Goal: Find specific page/section: Find specific page/section

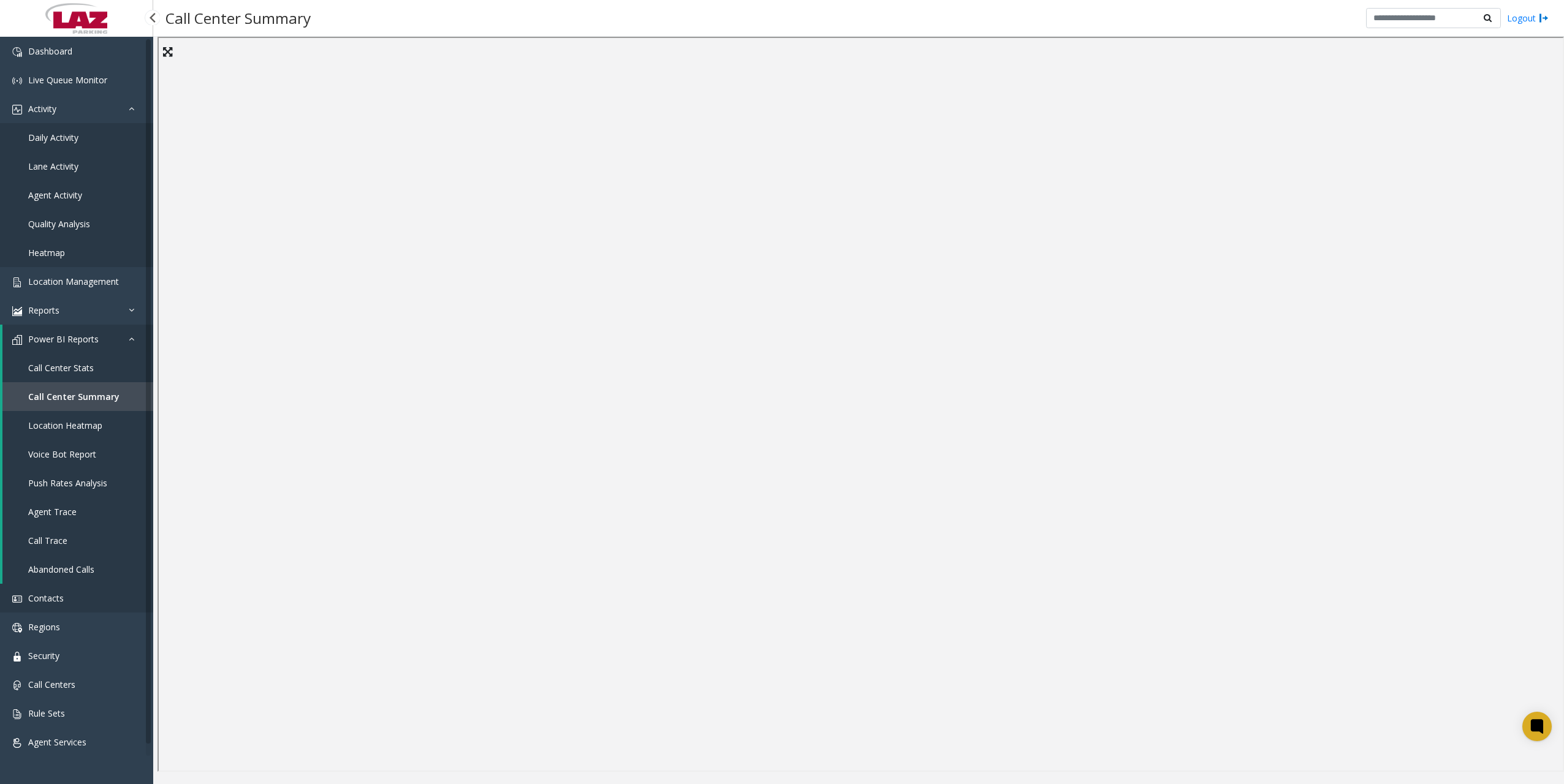
click at [66, 603] on link "Contacts" at bounding box center [76, 598] width 153 height 29
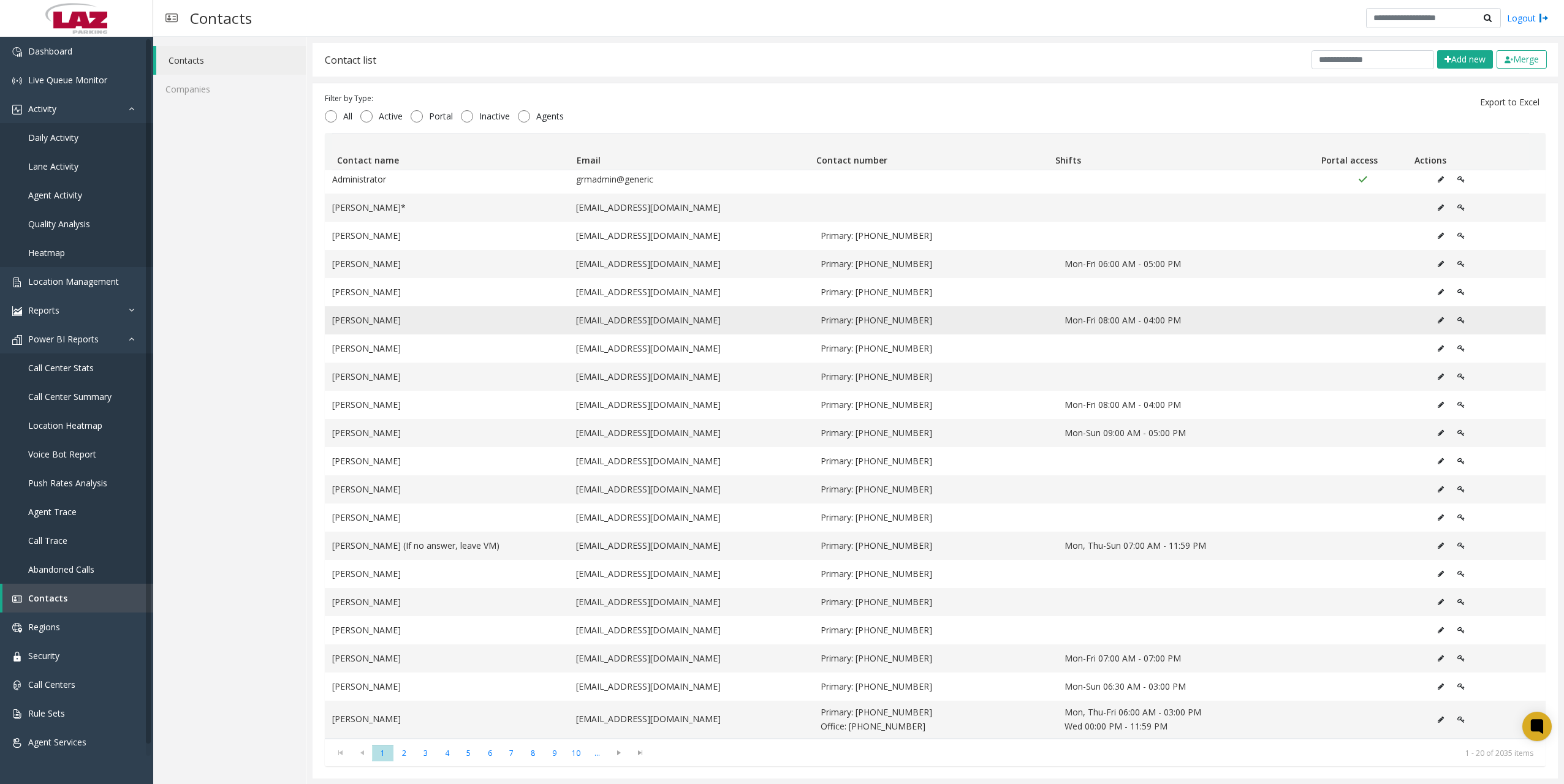
scroll to position [1, 0]
click at [407, 758] on span "2" at bounding box center [404, 753] width 21 height 17
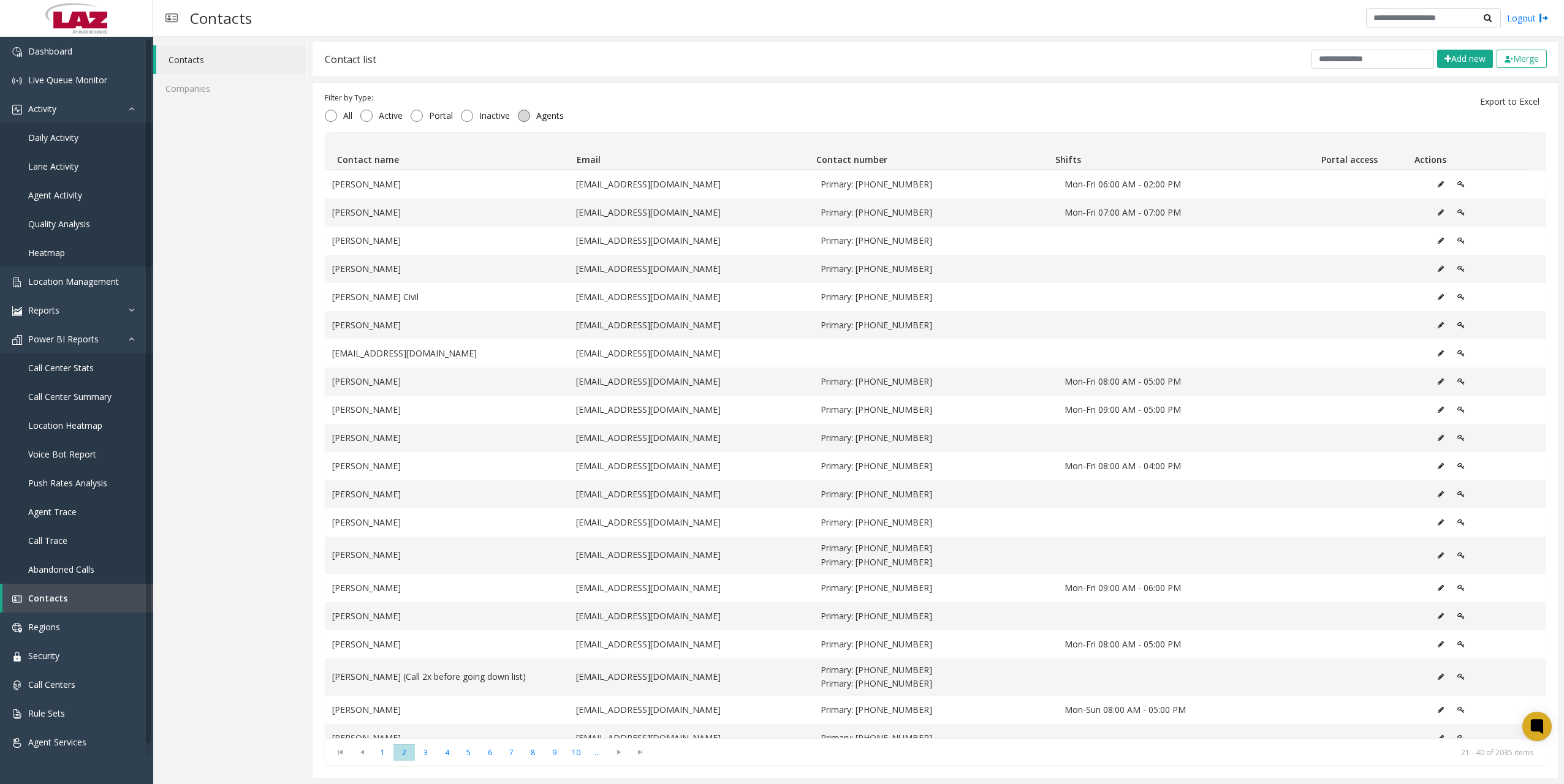
click at [533, 116] on span "Agents" at bounding box center [550, 116] width 40 height 12
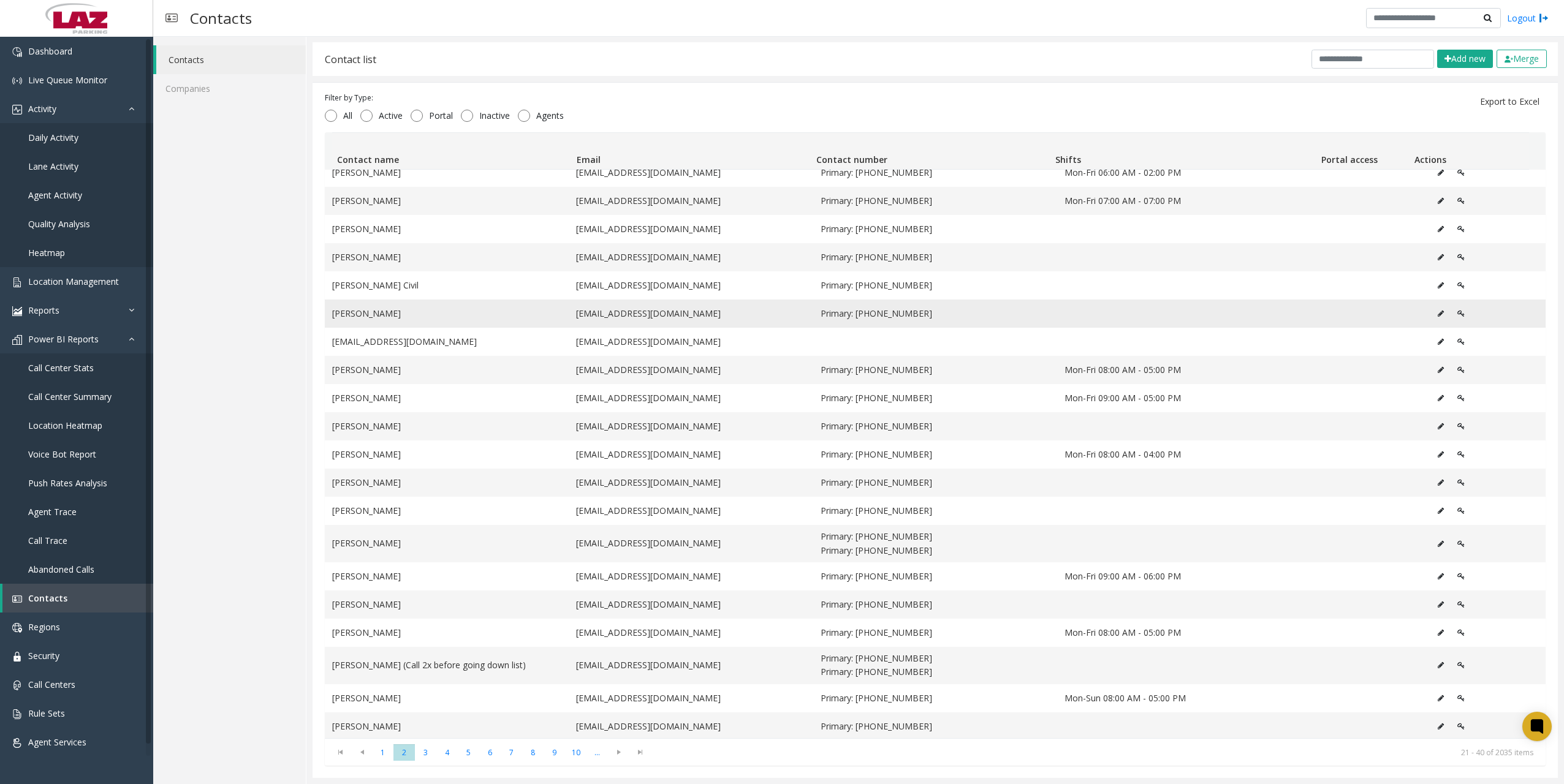
scroll to position [15, 0]
click at [448, 757] on span "4" at bounding box center [447, 753] width 21 height 17
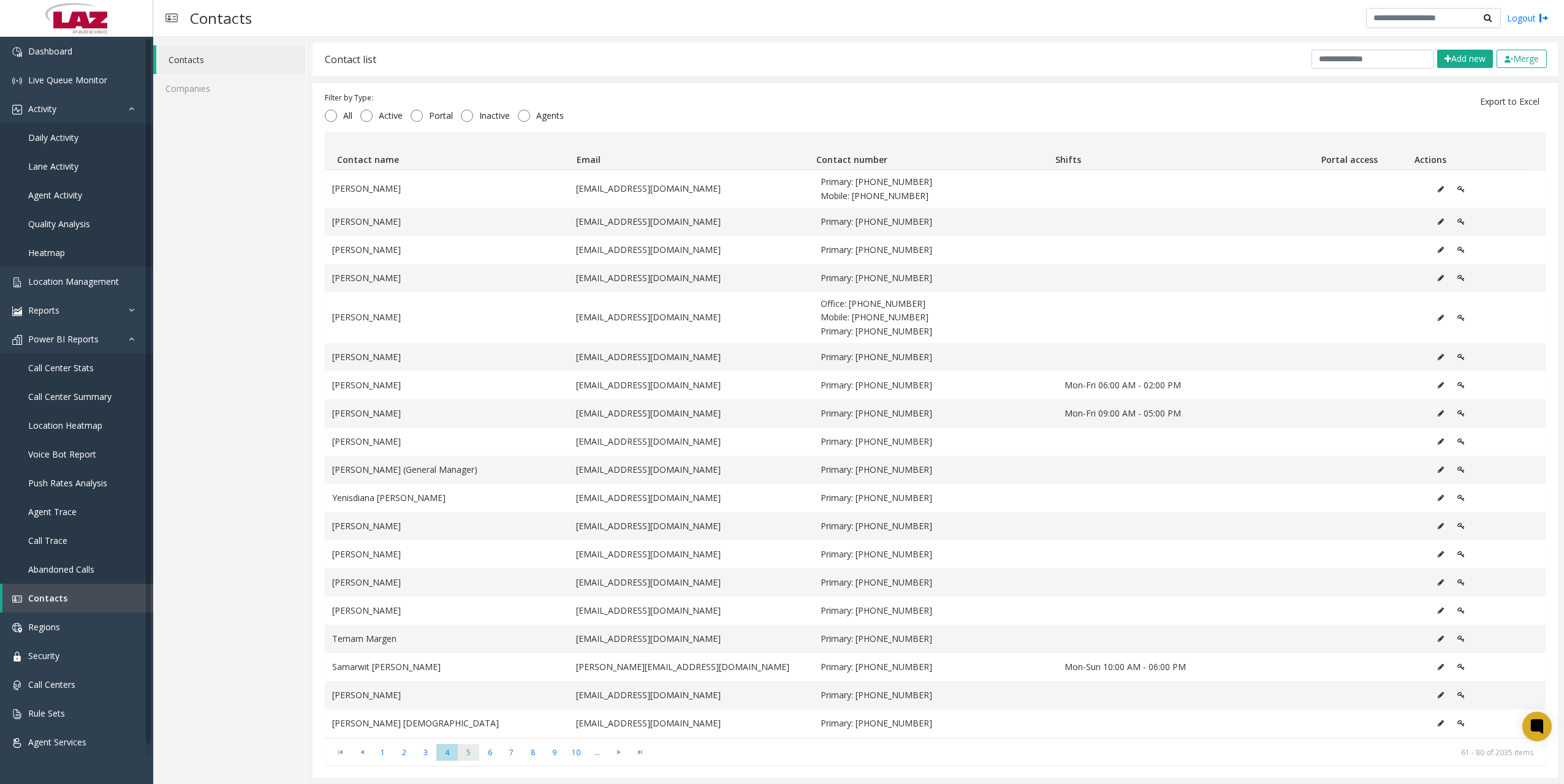
click at [470, 755] on span "5" at bounding box center [468, 753] width 21 height 17
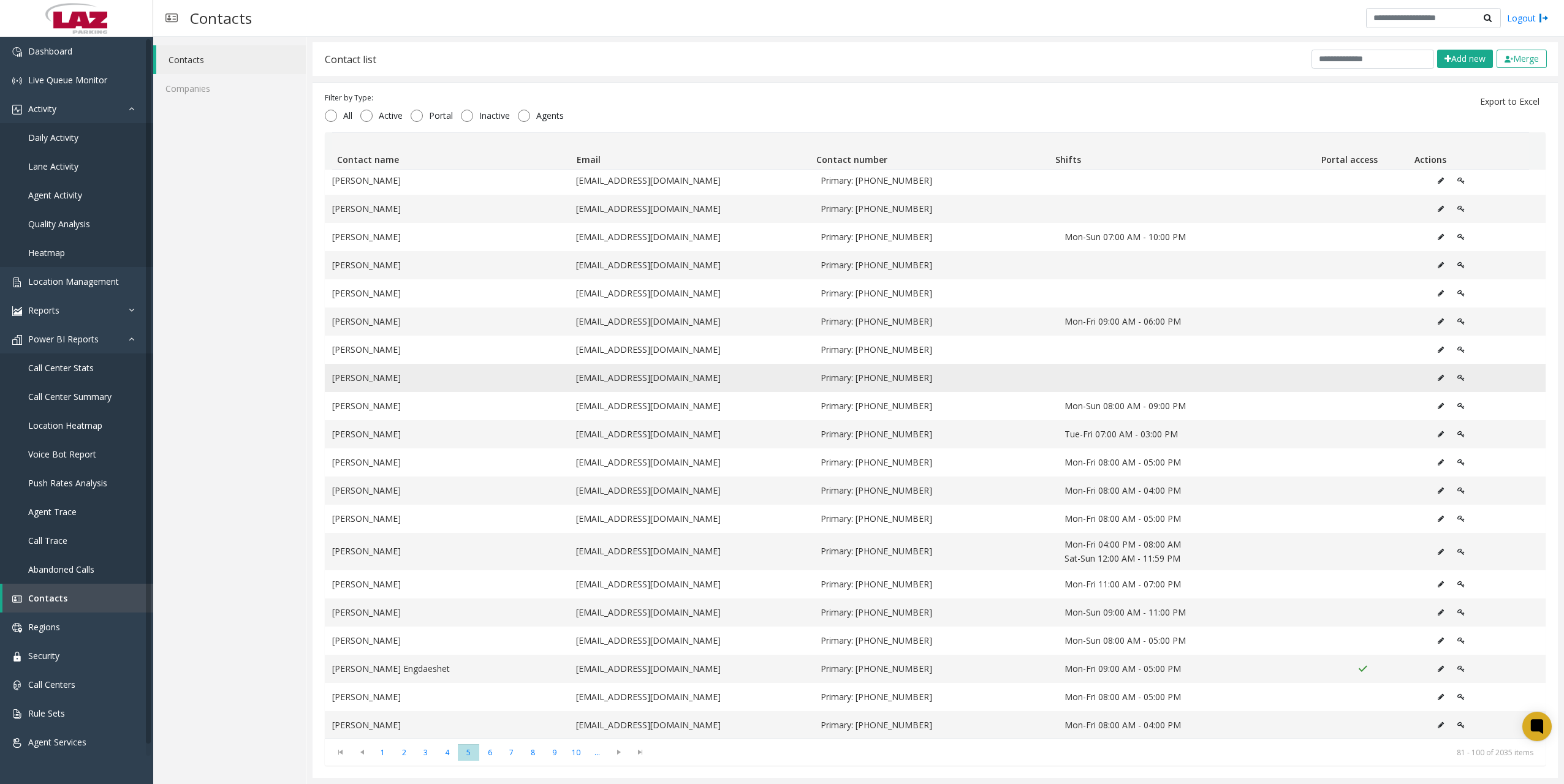
scroll to position [6, 0]
click at [513, 759] on span "7" at bounding box center [511, 753] width 21 height 17
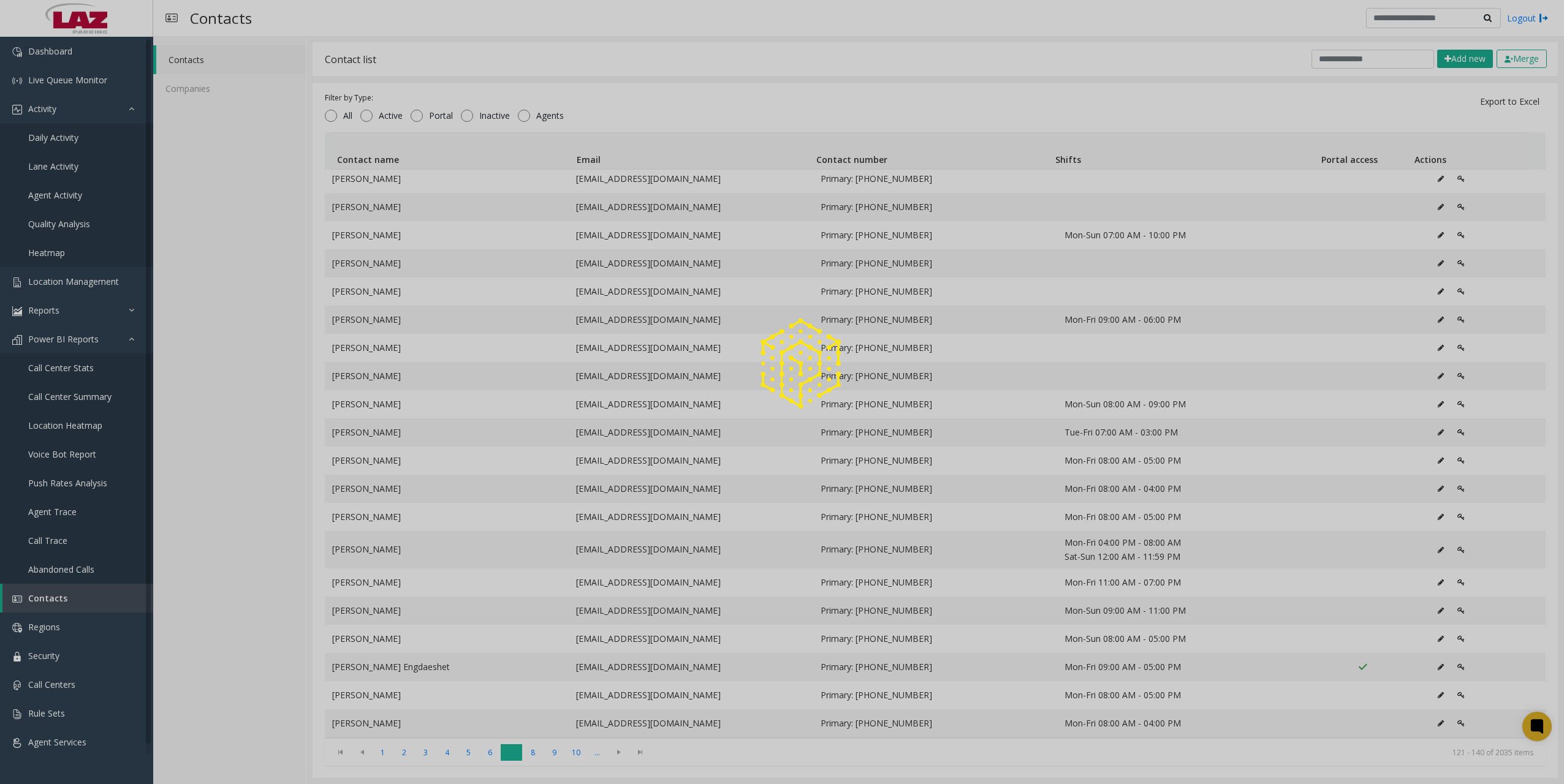
scroll to position [0, 0]
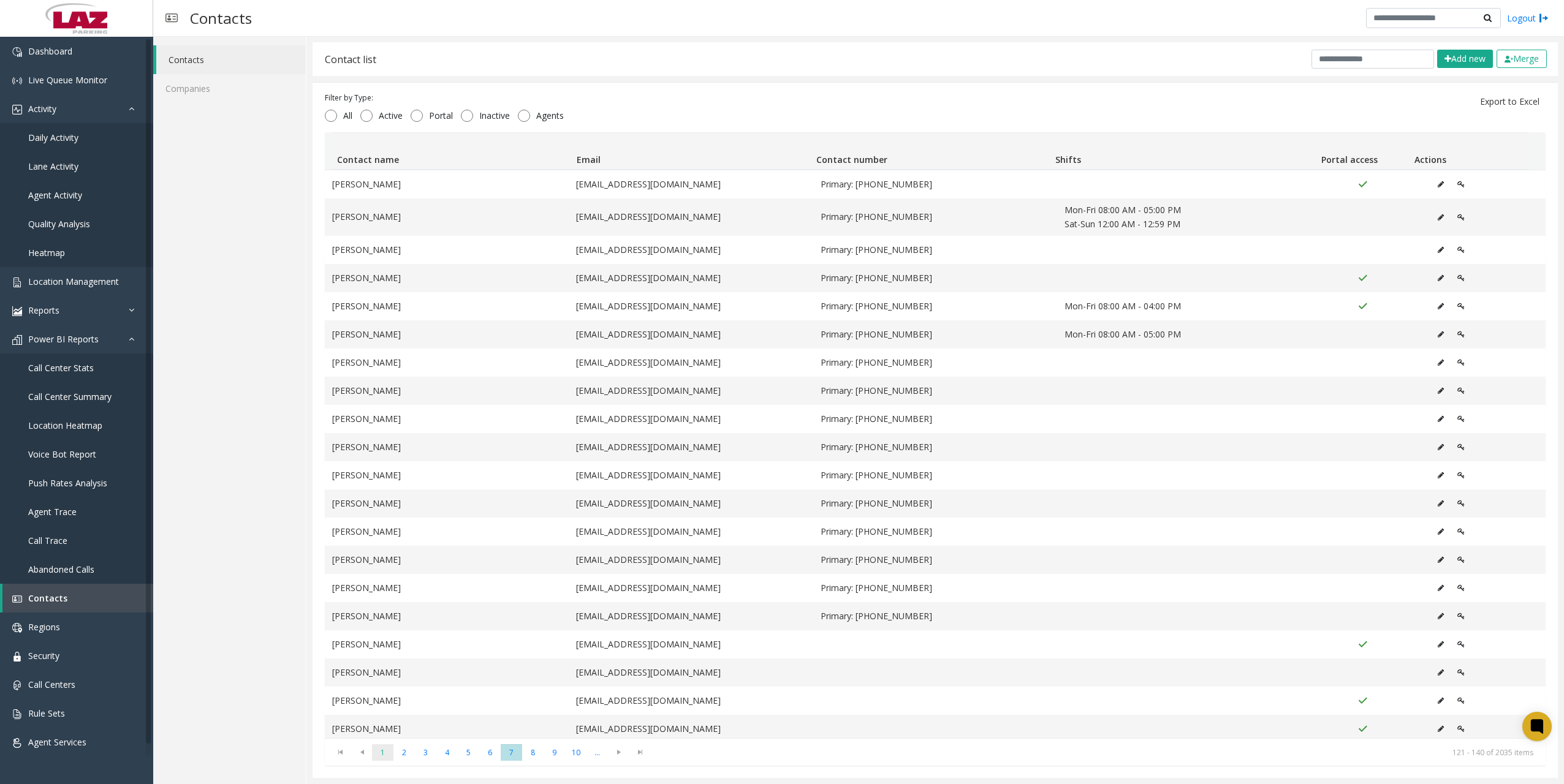
click at [388, 756] on span "1" at bounding box center [382, 753] width 21 height 17
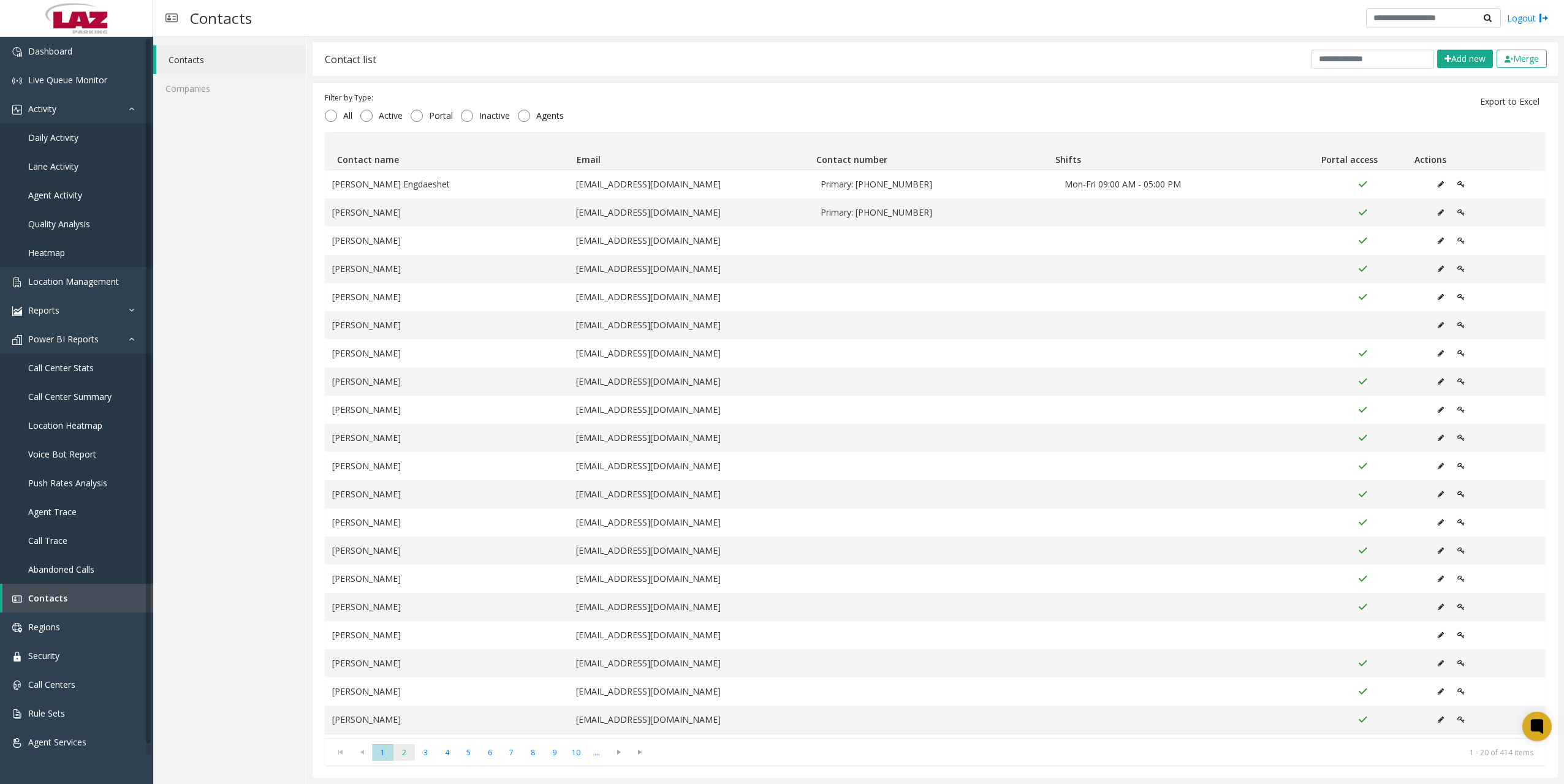
click at [412, 754] on span "2" at bounding box center [404, 753] width 21 height 17
click at [387, 753] on span "1" at bounding box center [382, 753] width 21 height 17
click at [421, 754] on span "3" at bounding box center [425, 753] width 21 height 17
click at [493, 752] on span "6" at bounding box center [490, 753] width 21 height 17
click at [518, 749] on span "7" at bounding box center [511, 753] width 21 height 17
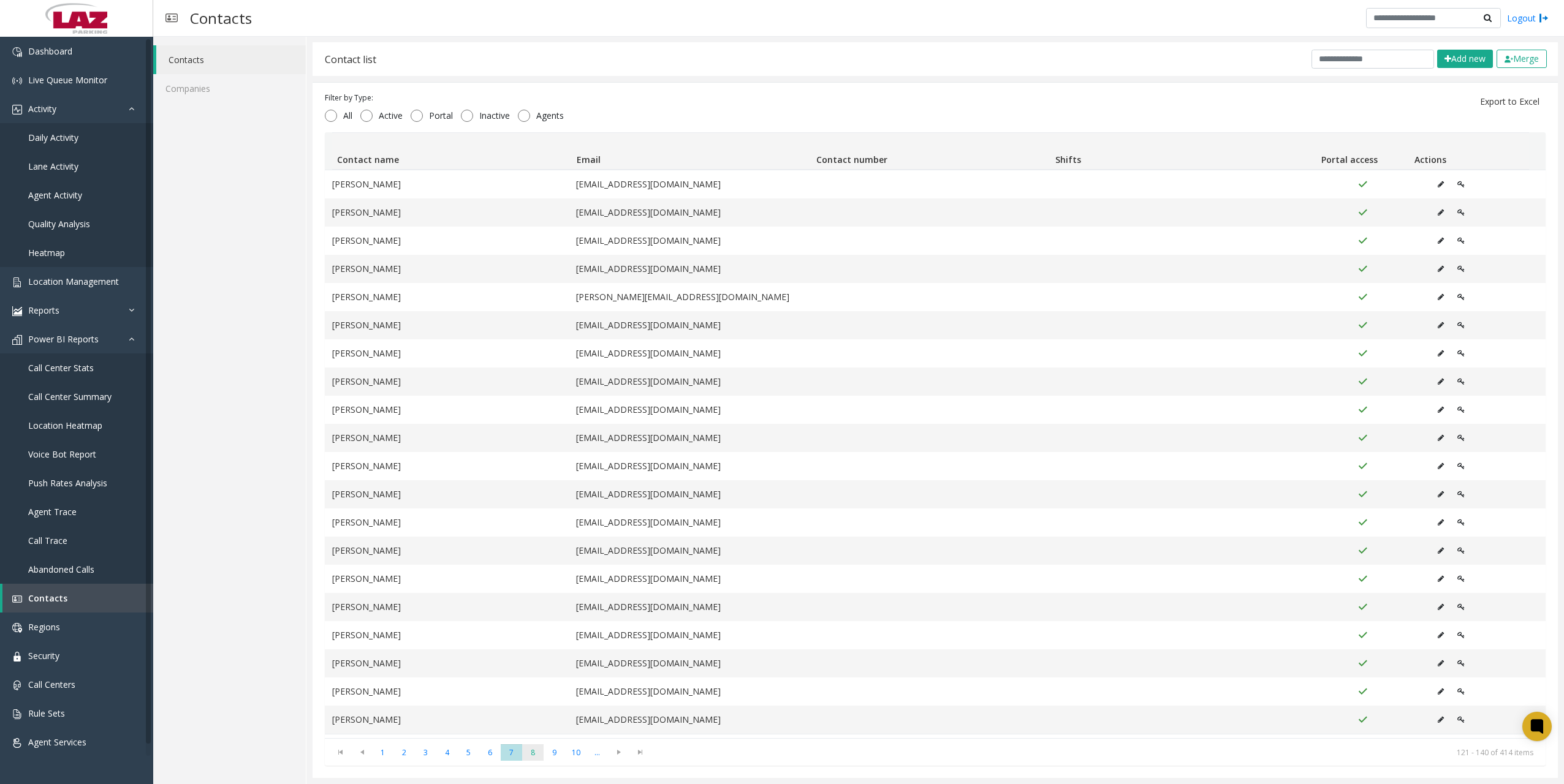
click at [536, 759] on span "8" at bounding box center [533, 753] width 21 height 17
click at [560, 761] on kendo-pager "* * * * * * * * * ** *** 1 2 3 4 5 6 7 8 9 10 ... 141 - 160 of 414 items" at bounding box center [935, 752] width 1221 height 28
click at [556, 759] on span "9" at bounding box center [554, 753] width 21 height 17
click at [576, 754] on span "10" at bounding box center [576, 753] width 21 height 17
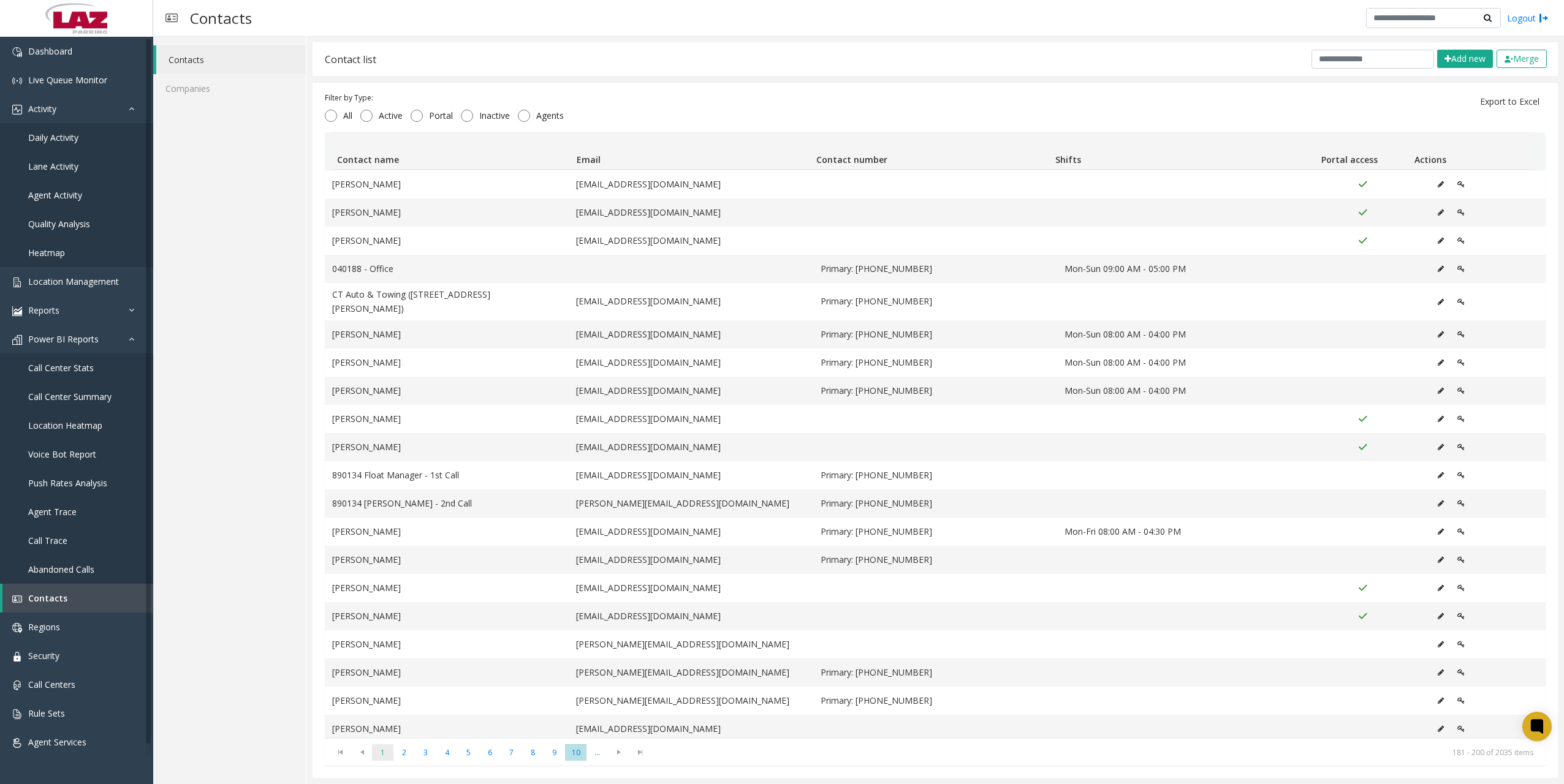
click at [377, 754] on span "1" at bounding box center [382, 753] width 21 height 17
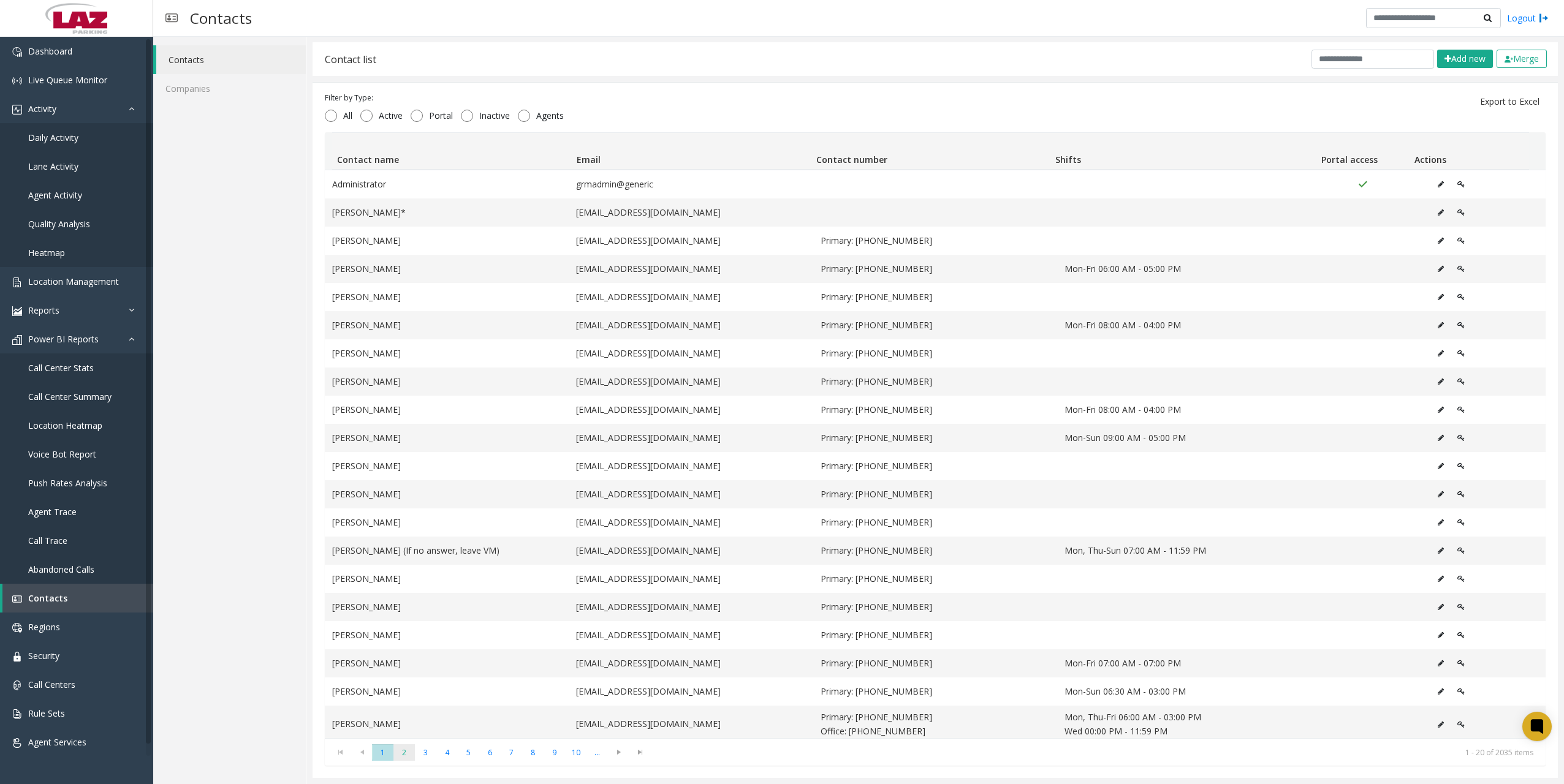
click at [403, 756] on span "2" at bounding box center [404, 753] width 21 height 17
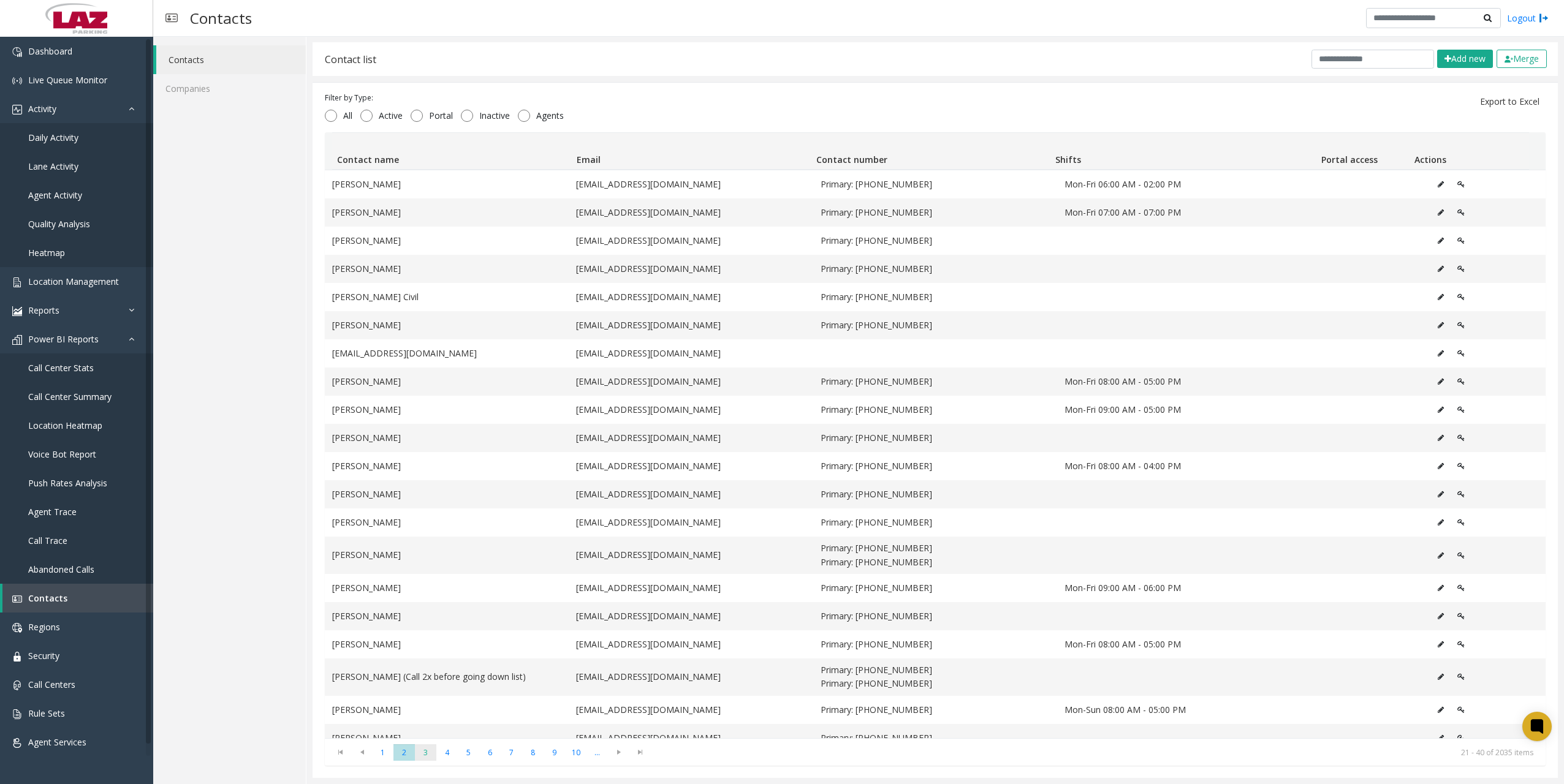
click at [423, 757] on span "3" at bounding box center [425, 753] width 21 height 17
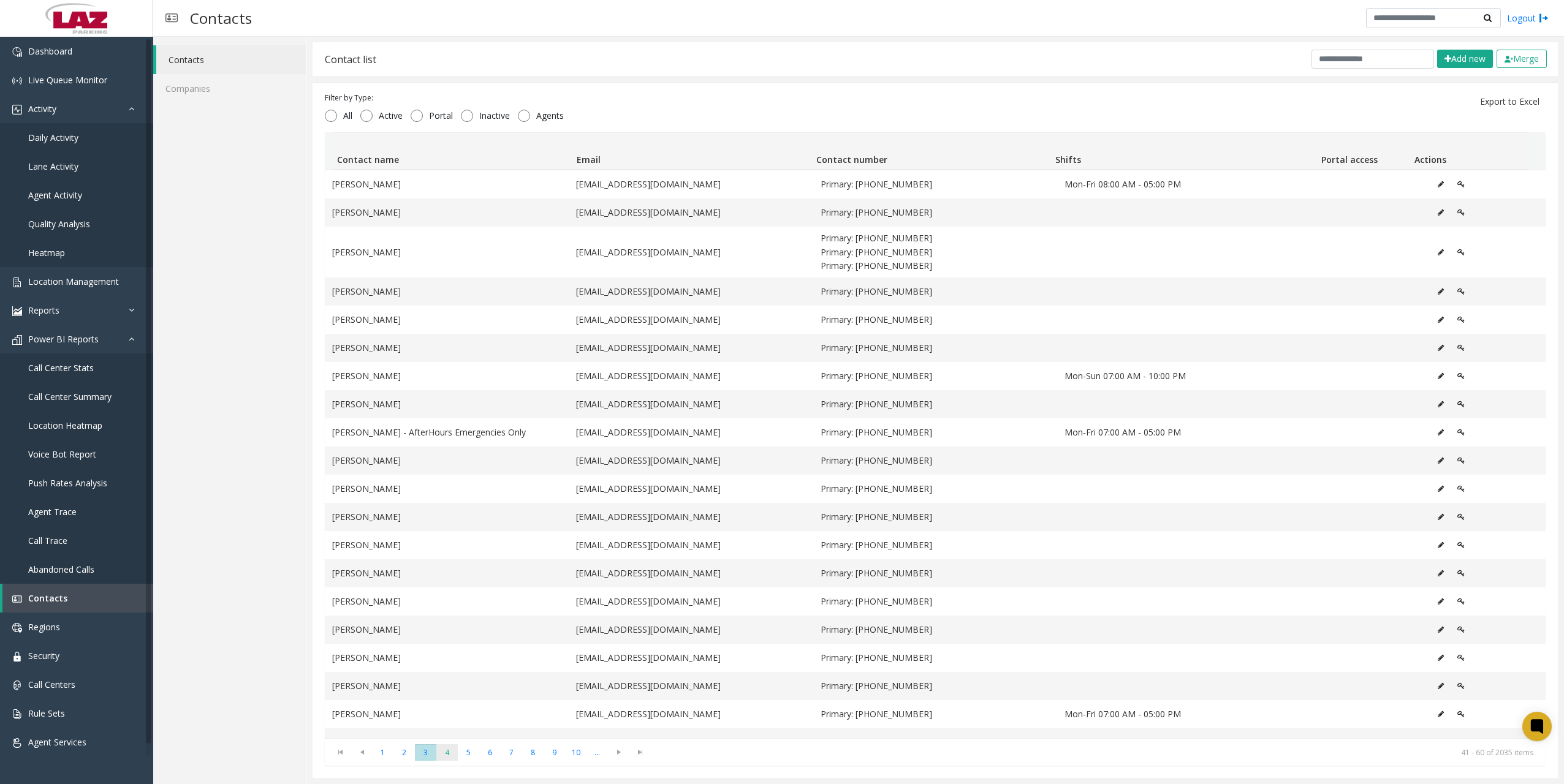
click at [442, 750] on span "4" at bounding box center [447, 753] width 21 height 17
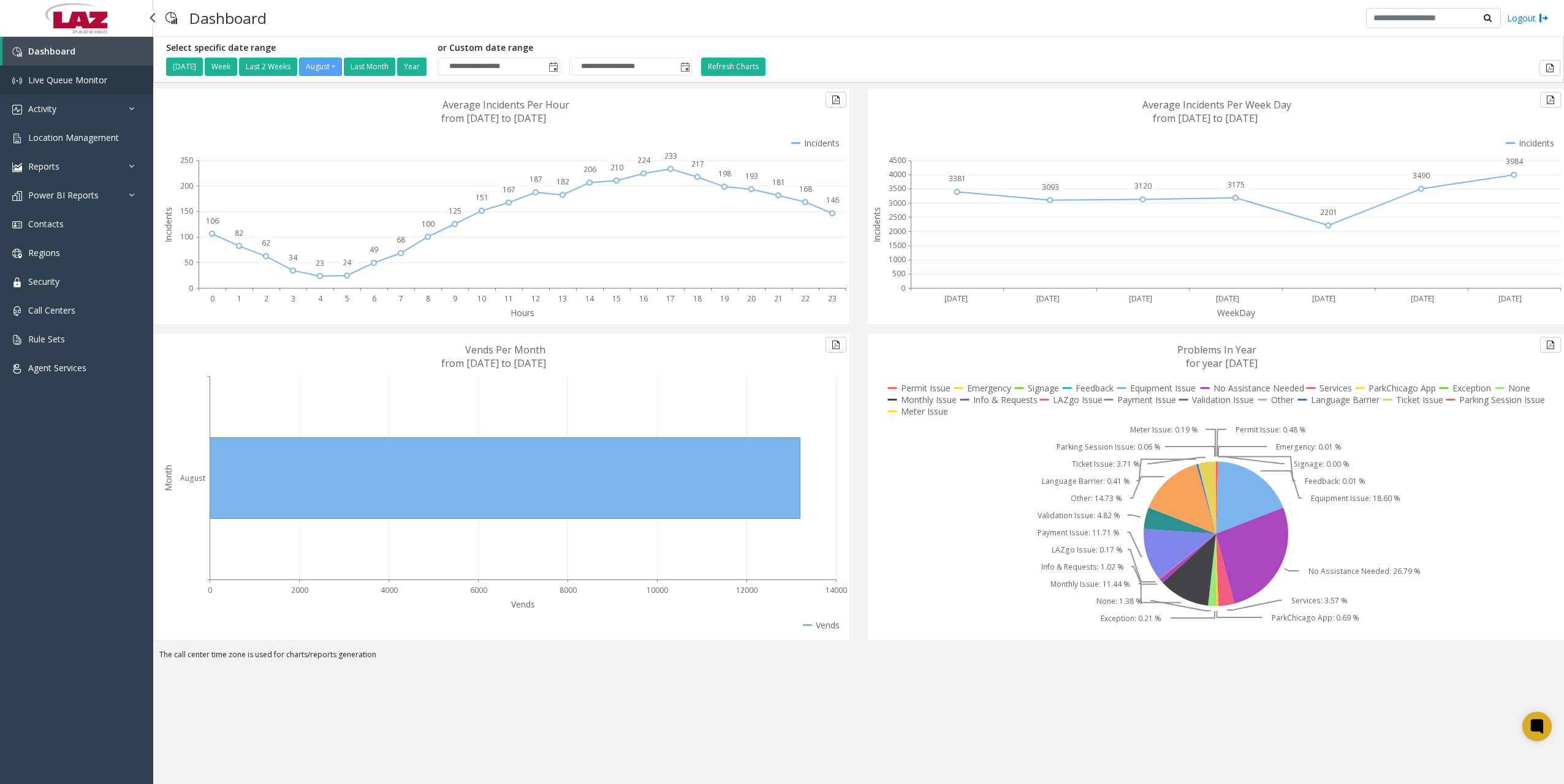
click at [72, 85] on span "Live Queue Monitor" at bounding box center [68, 80] width 79 height 12
